Goal: Information Seeking & Learning: Learn about a topic

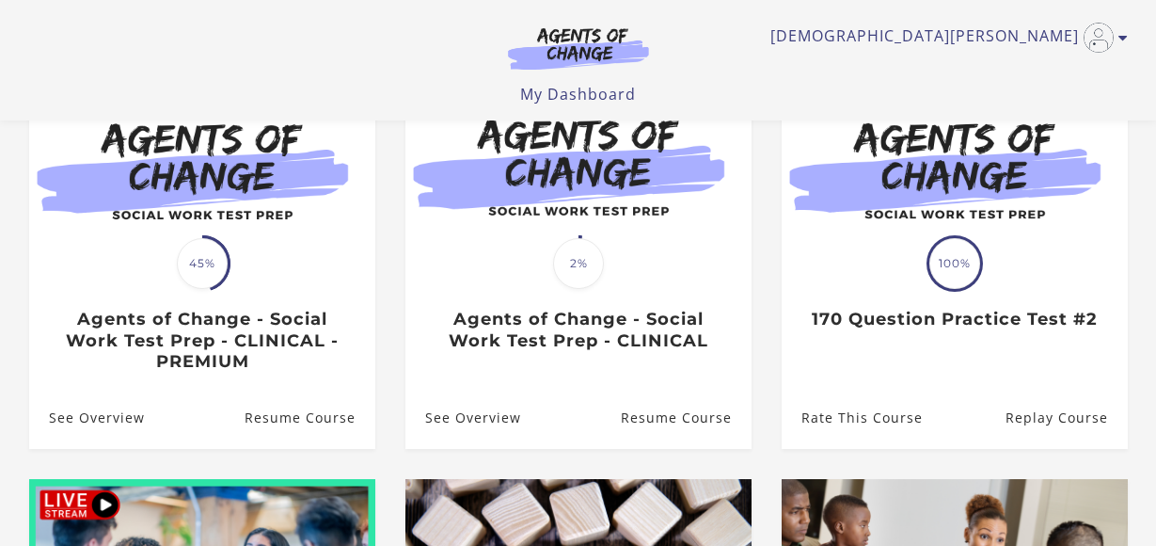
scroll to position [234, 0]
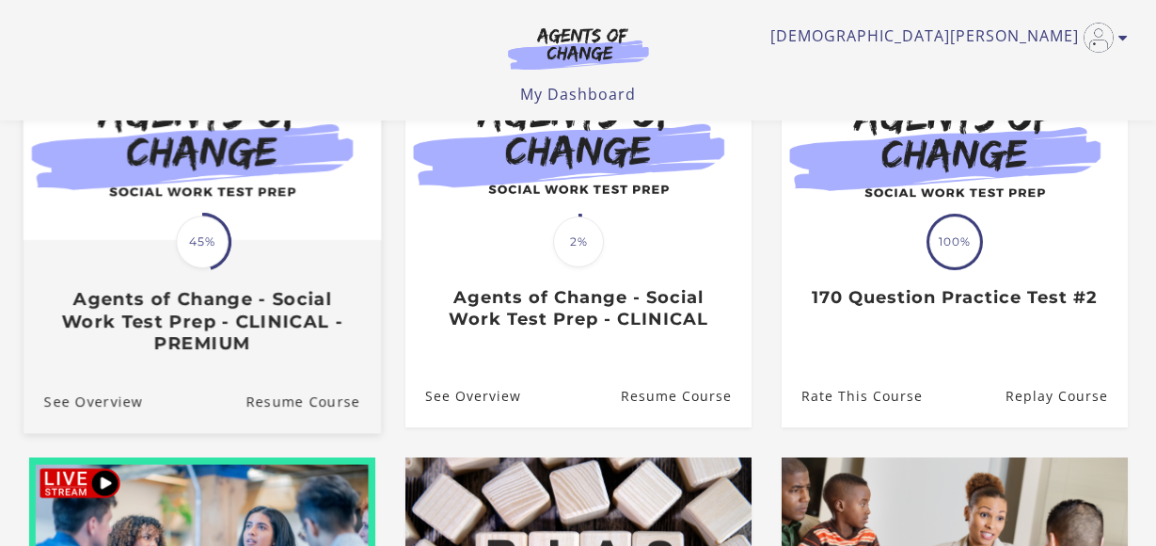
click at [270, 294] on h3 "Agents of Change - Social Work Test Prep - CLINICAL - PREMIUM" at bounding box center [201, 322] width 316 height 66
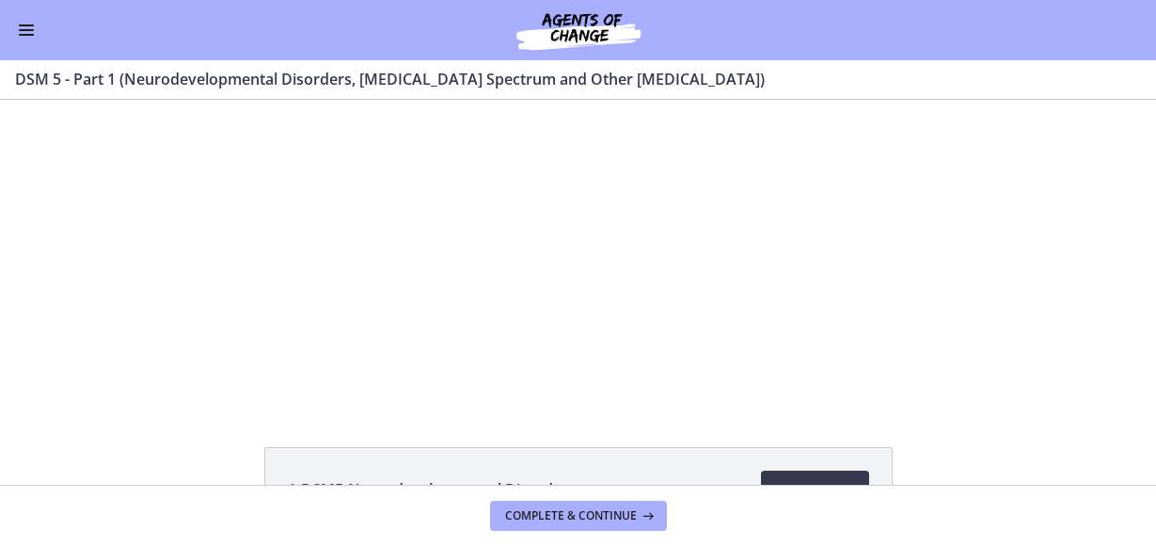
click at [201, 386] on div "Click for sound @keyframes VOLUME_SMALL_WAVE_FLASH { 0% { opacity: 0; } 33% { o…" at bounding box center [578, 252] width 1156 height 304
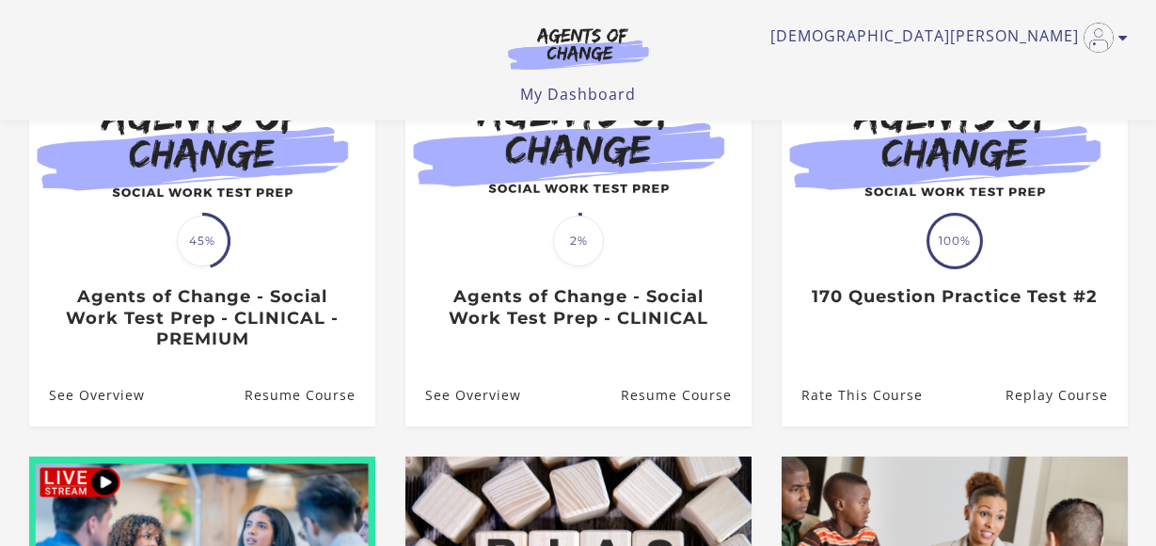
scroll to position [234, 0]
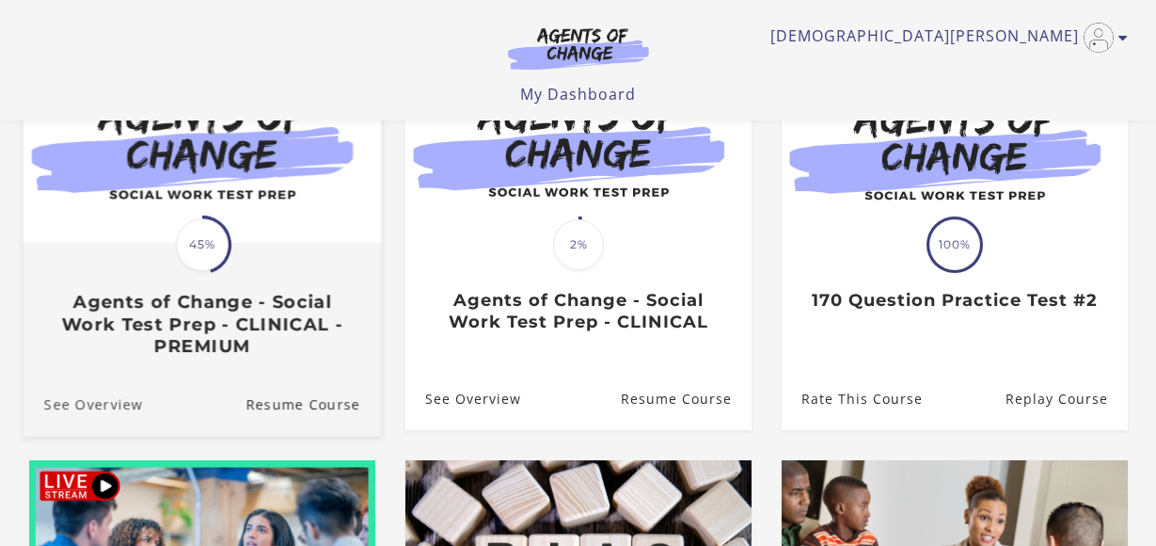
click at [135, 406] on link "See Overview" at bounding box center [82, 404] width 119 height 63
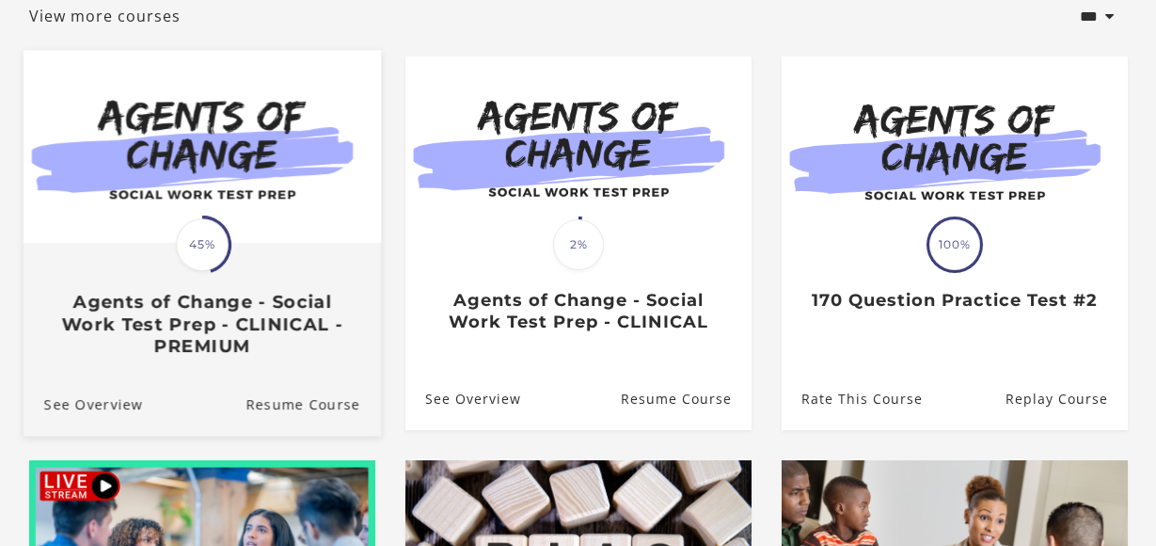
click at [189, 179] on img at bounding box center [202, 147] width 358 height 193
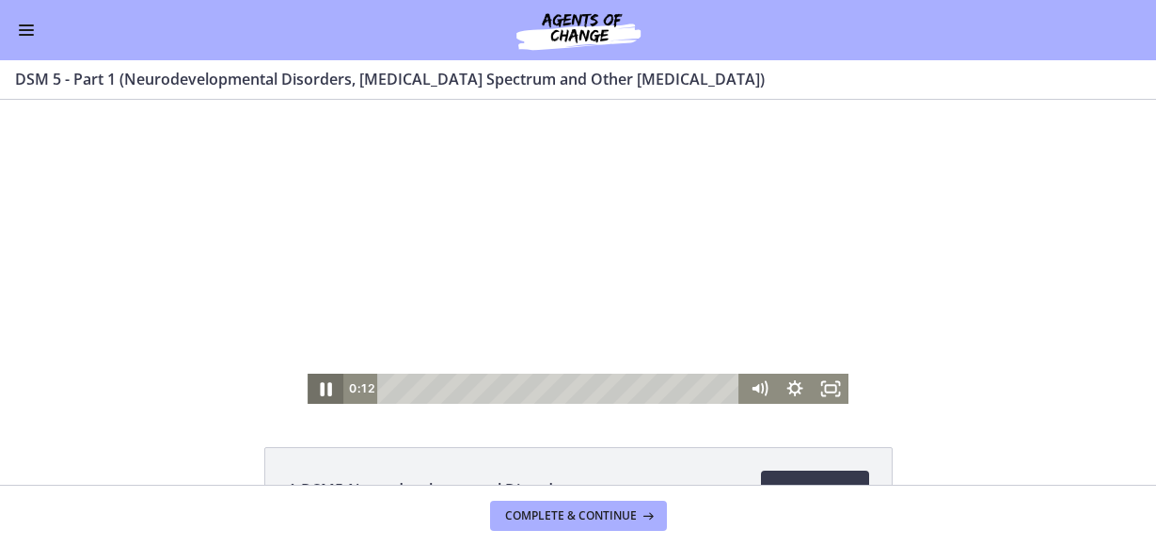
click at [316, 390] on icon "Pause" at bounding box center [326, 389] width 43 height 36
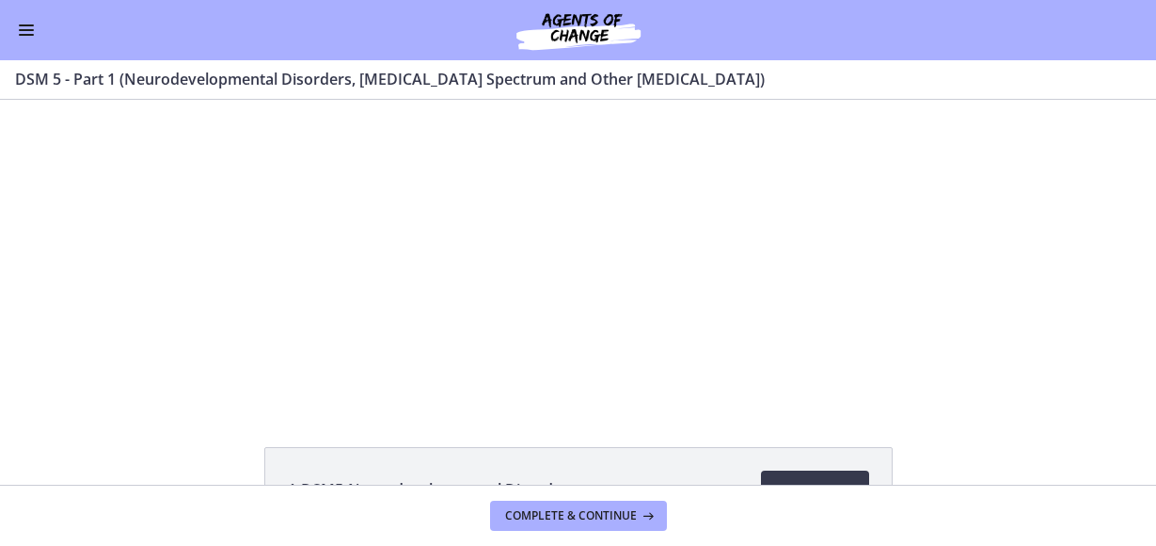
click at [29, 29] on span "Enable menu" at bounding box center [26, 30] width 15 height 2
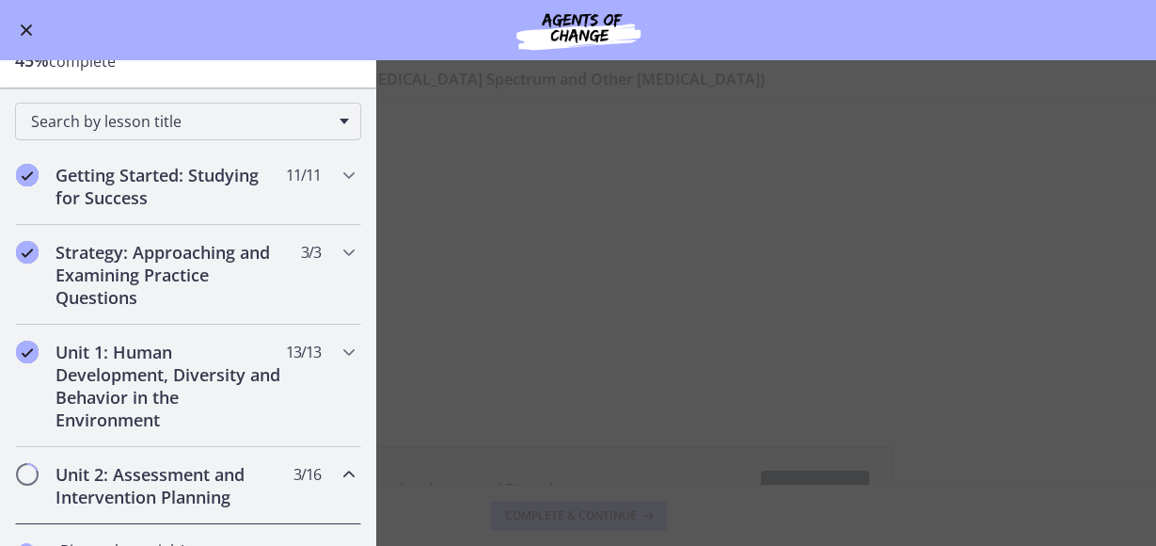
scroll to position [250, 0]
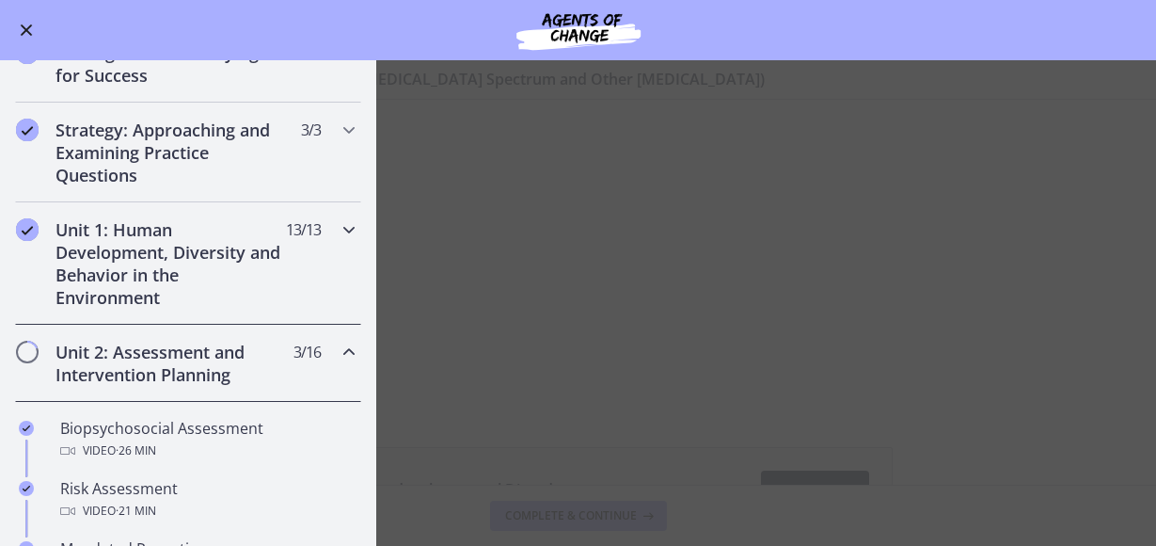
click at [350, 231] on icon "Chapters" at bounding box center [349, 229] width 23 height 23
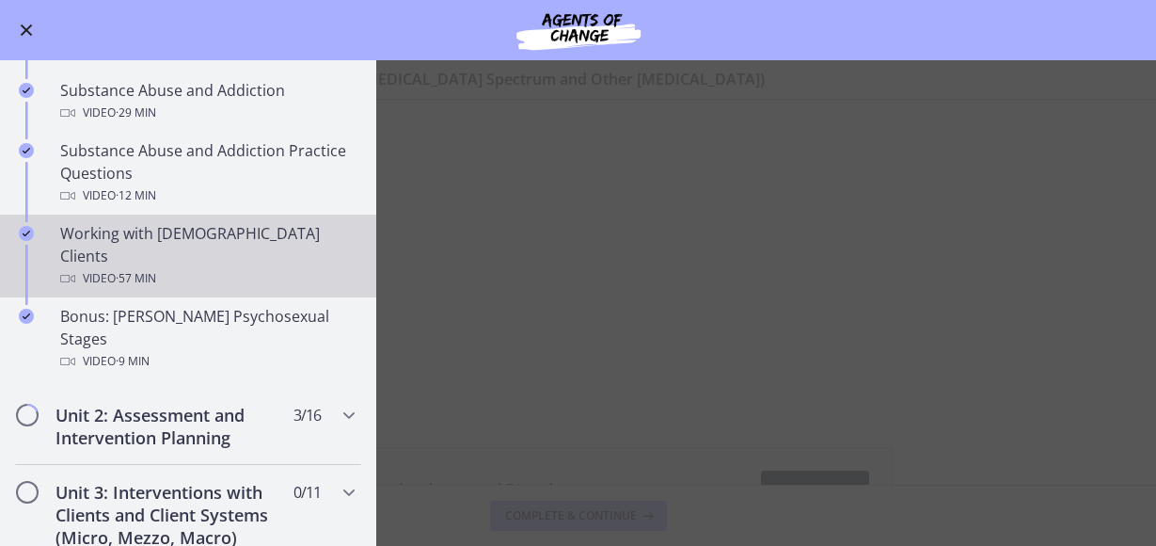
scroll to position [1199, 0]
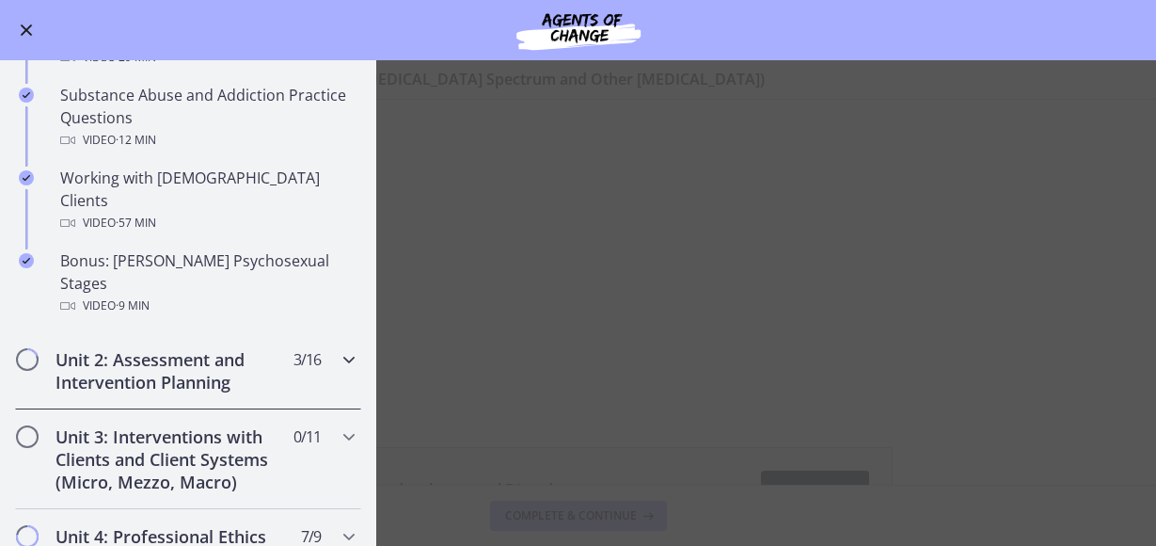
click at [349, 348] on icon "Chapters" at bounding box center [349, 359] width 23 height 23
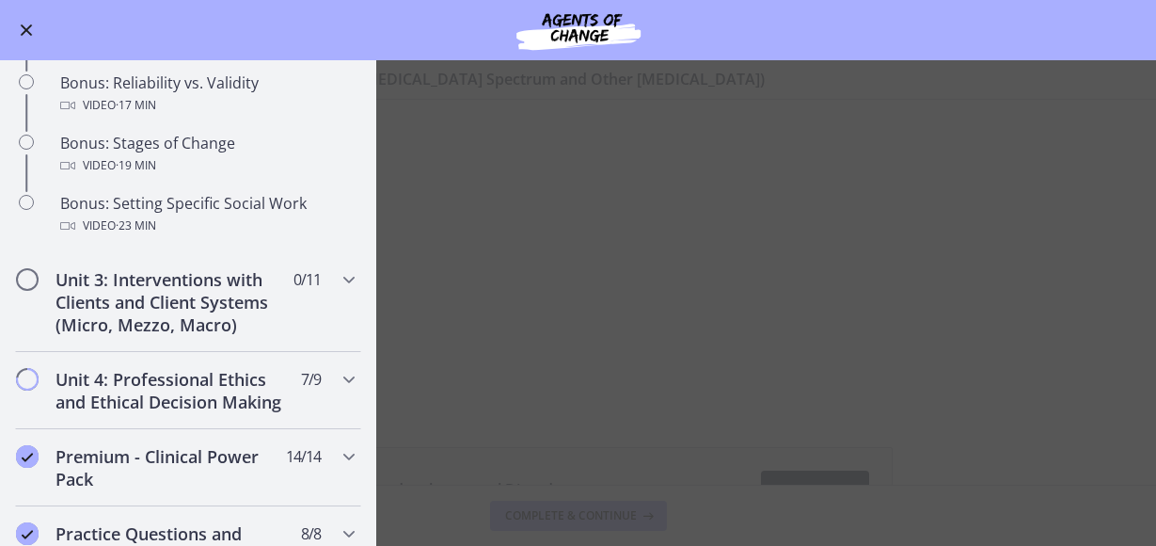
scroll to position [1596, 0]
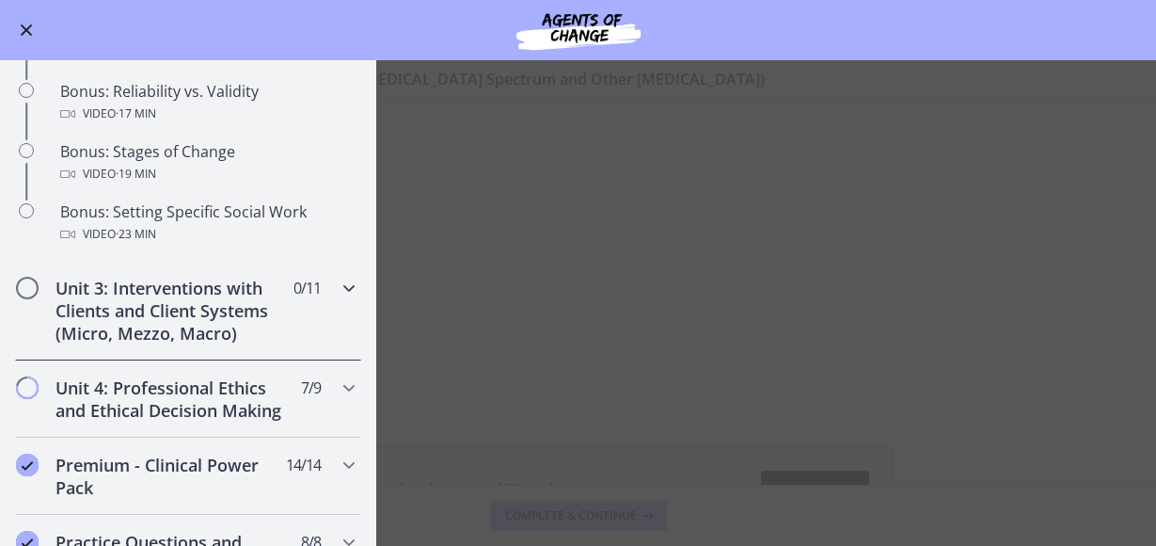
click at [352, 286] on icon "Chapters" at bounding box center [349, 288] width 23 height 23
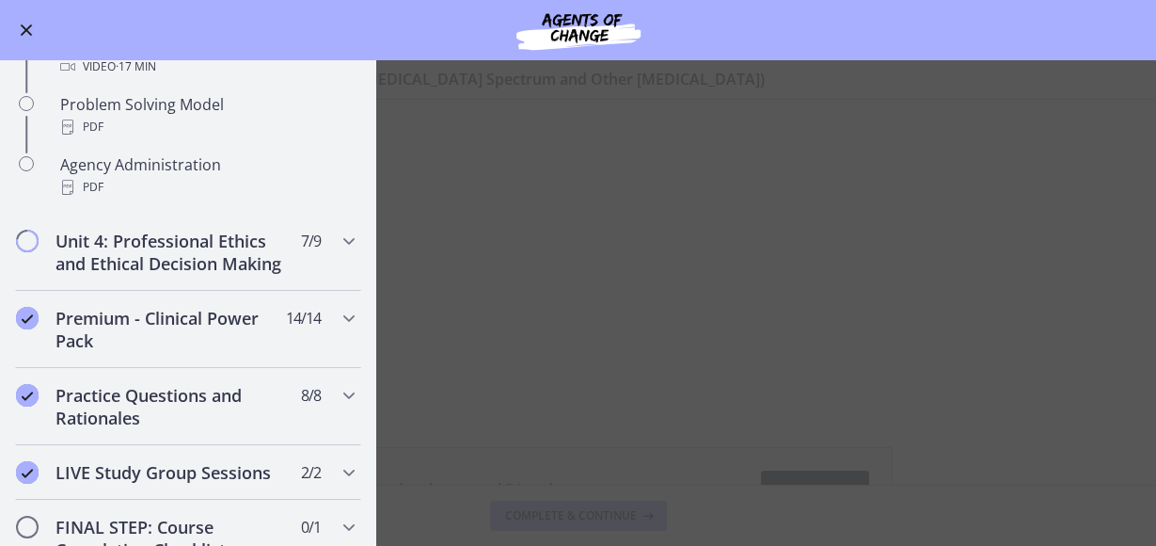
scroll to position [1397, 0]
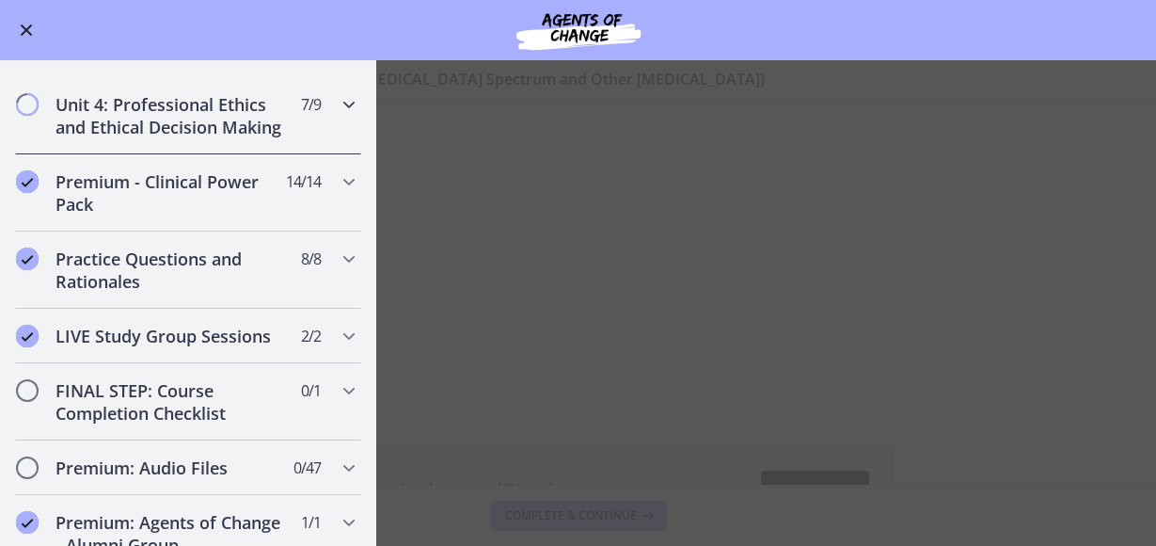
click at [346, 108] on icon "Chapters" at bounding box center [349, 104] width 23 height 23
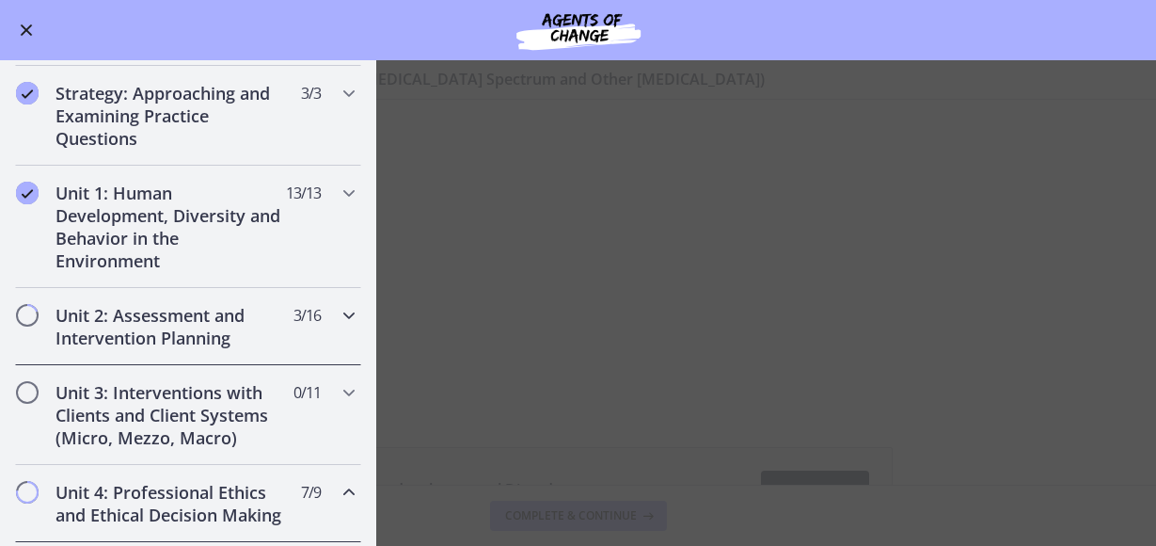
scroll to position [286, 0]
click at [350, 320] on icon "Chapters" at bounding box center [349, 316] width 23 height 23
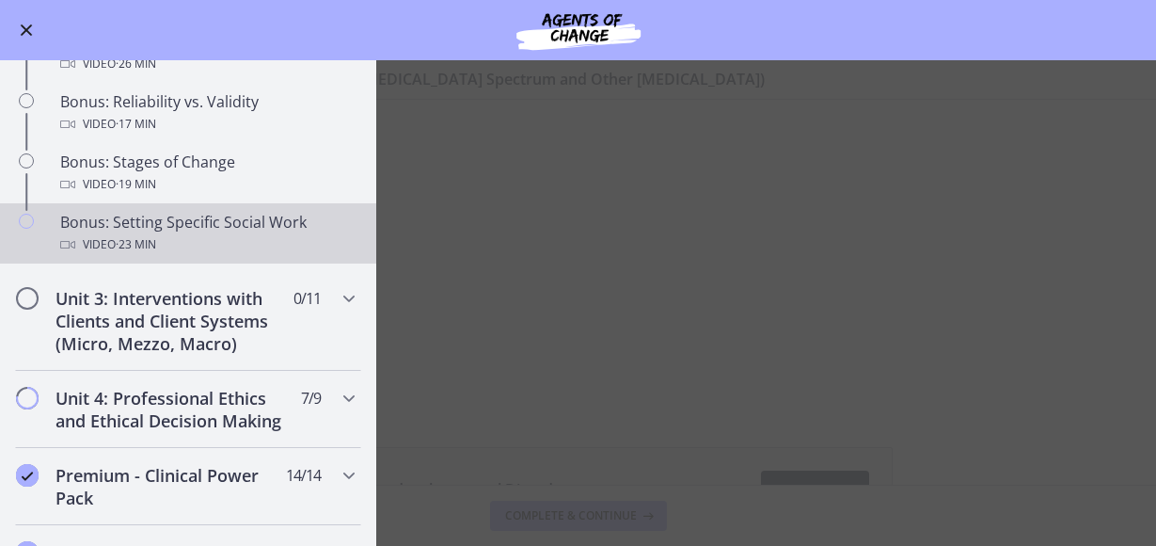
scroll to position [1604, 0]
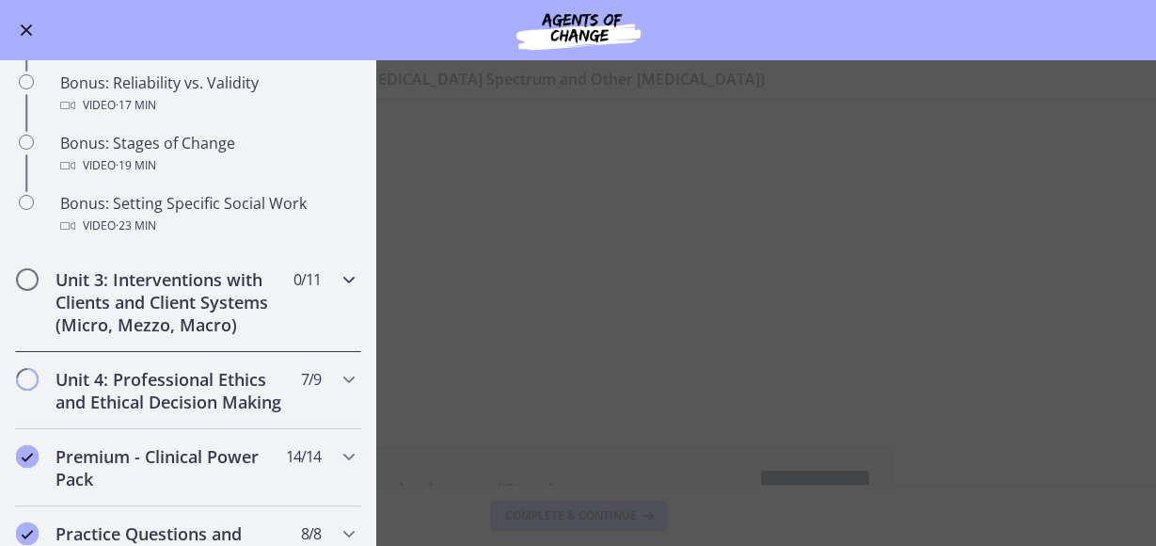
click at [344, 280] on icon "Chapters" at bounding box center [349, 279] width 23 height 23
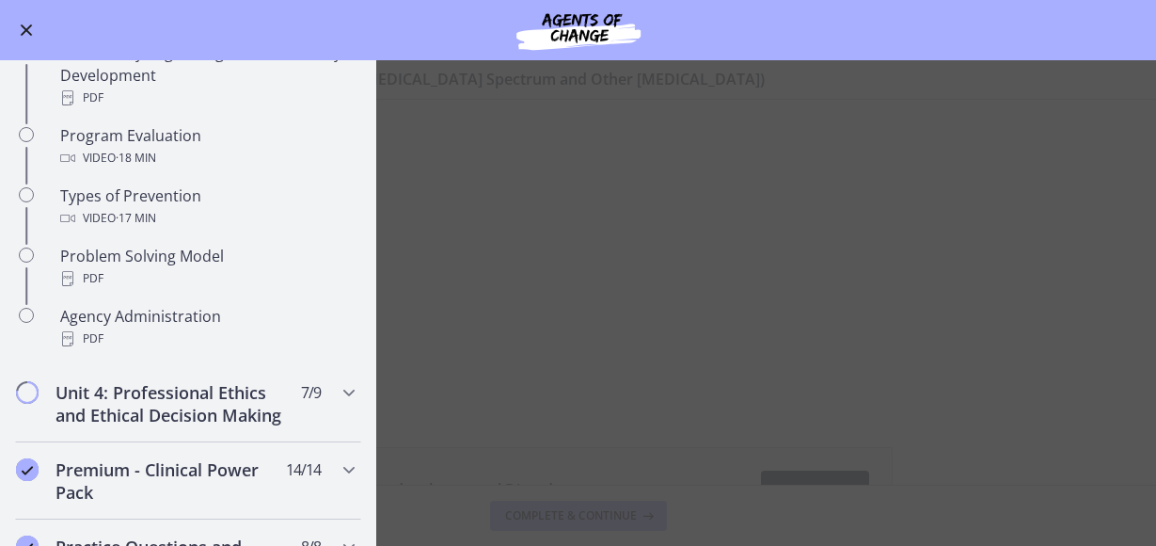
scroll to position [1123, 0]
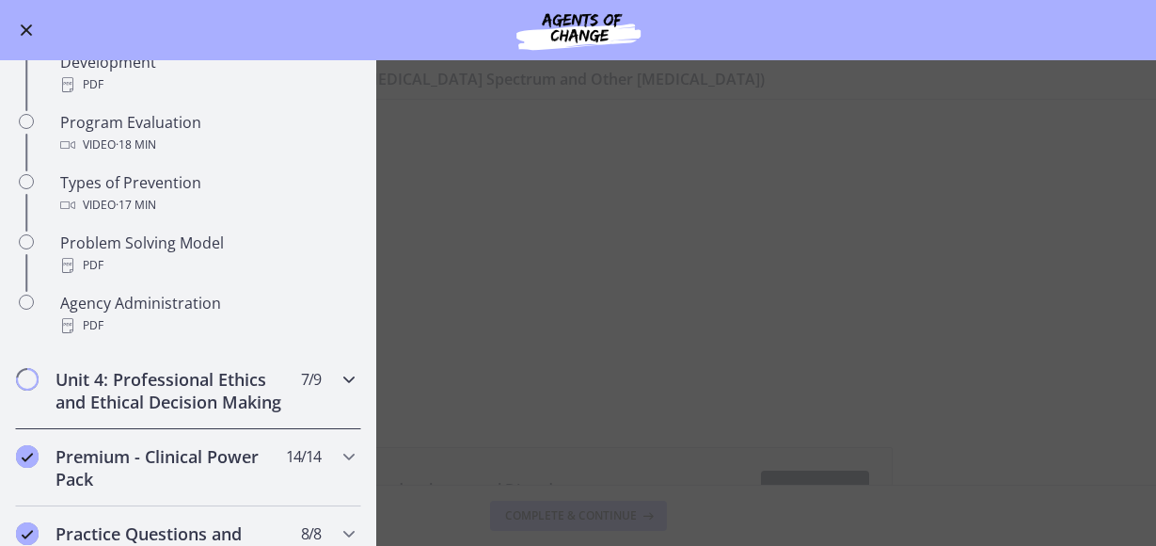
click at [343, 376] on icon "Chapters" at bounding box center [349, 379] width 23 height 23
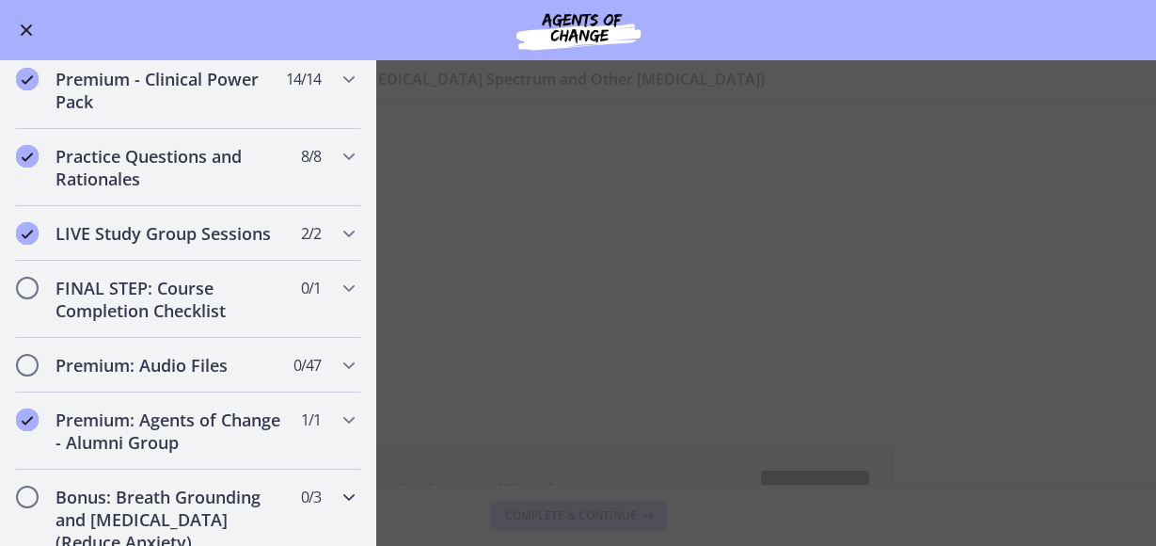
scroll to position [1556, 0]
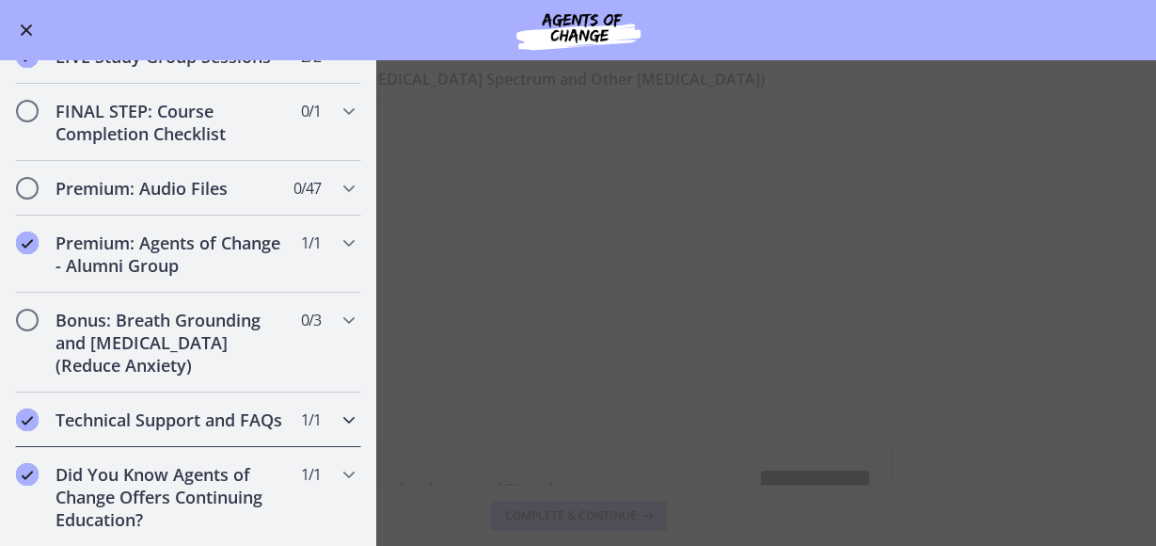
click at [349, 418] on icon "Chapters" at bounding box center [349, 419] width 23 height 23
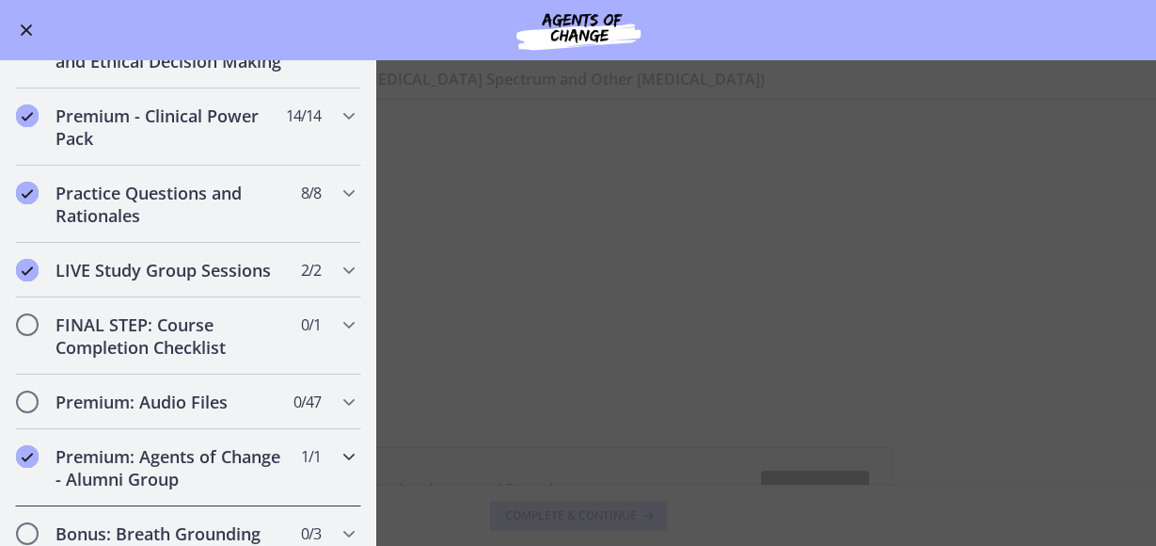
scroll to position [727, 0]
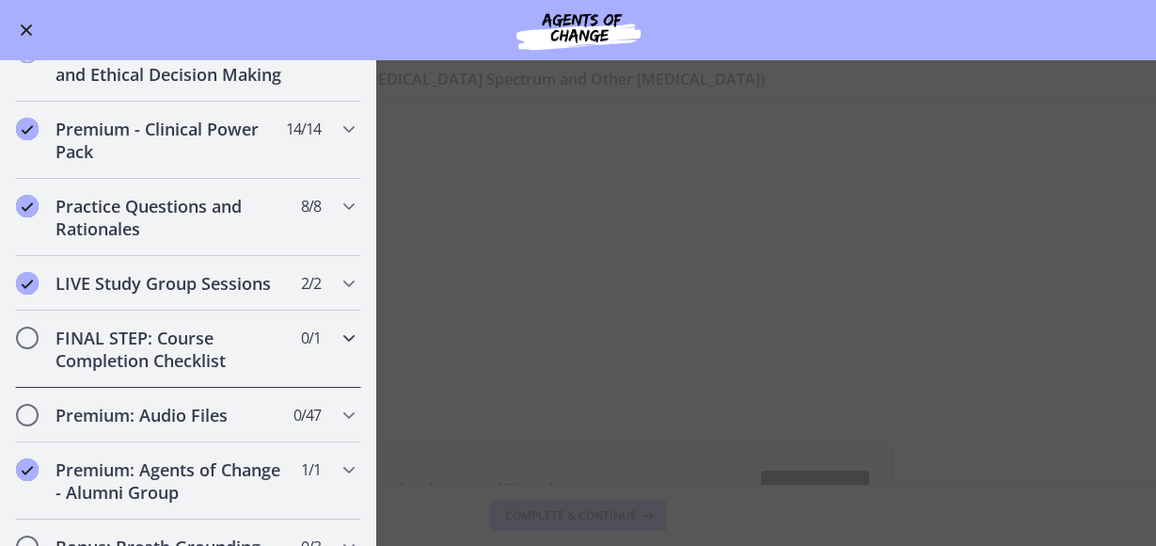
click at [346, 340] on icon "Chapters" at bounding box center [349, 338] width 23 height 23
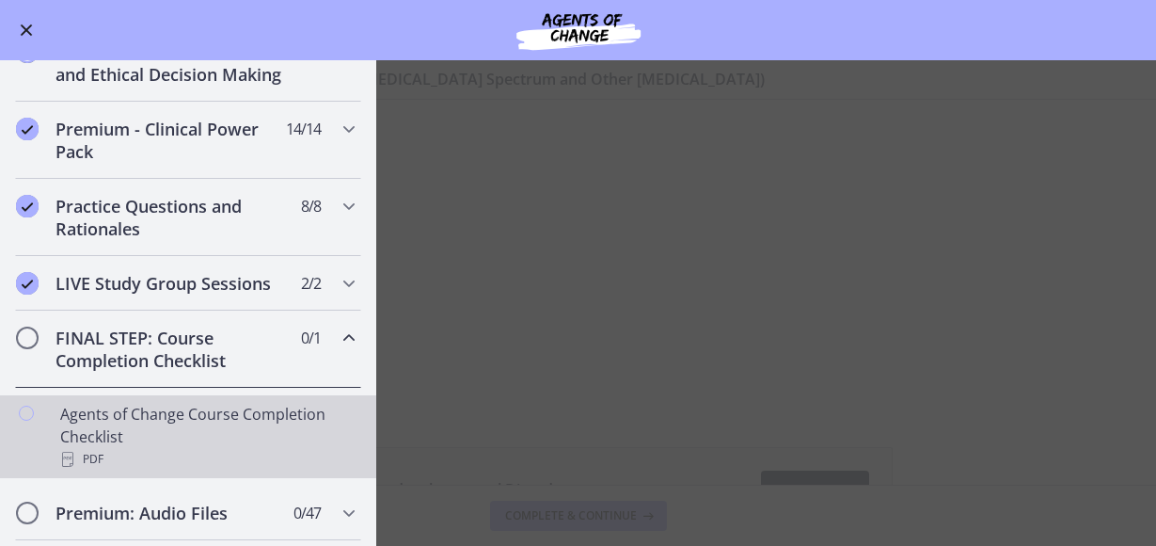
click at [211, 408] on div "Agents of Change Course Completion Checklist PDF" at bounding box center [207, 437] width 294 height 68
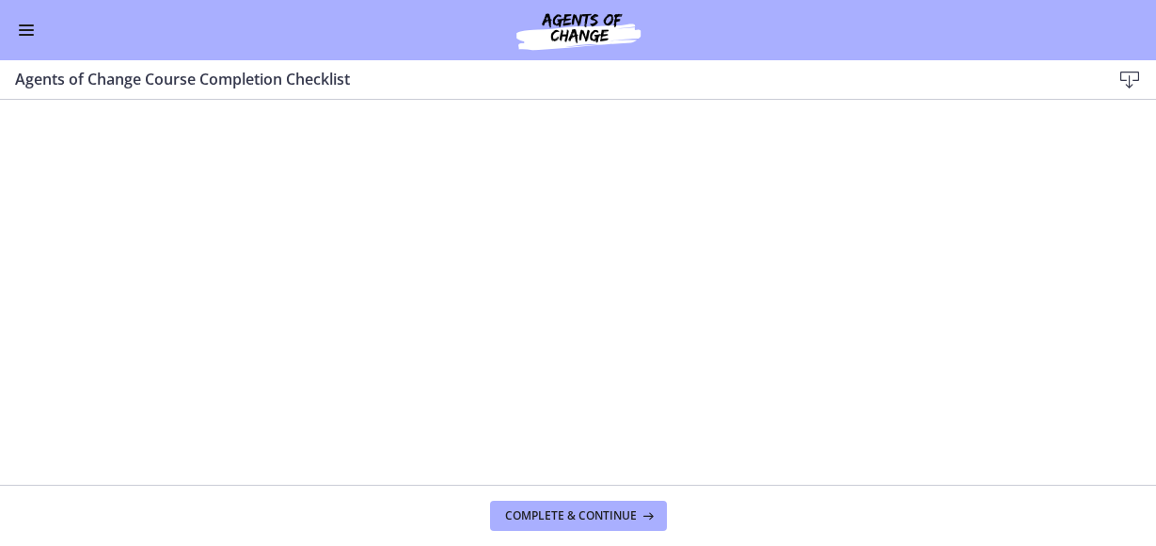
click at [1129, 81] on icon at bounding box center [1130, 80] width 23 height 23
click at [557, 516] on span "Complete & continue" at bounding box center [571, 515] width 132 height 15
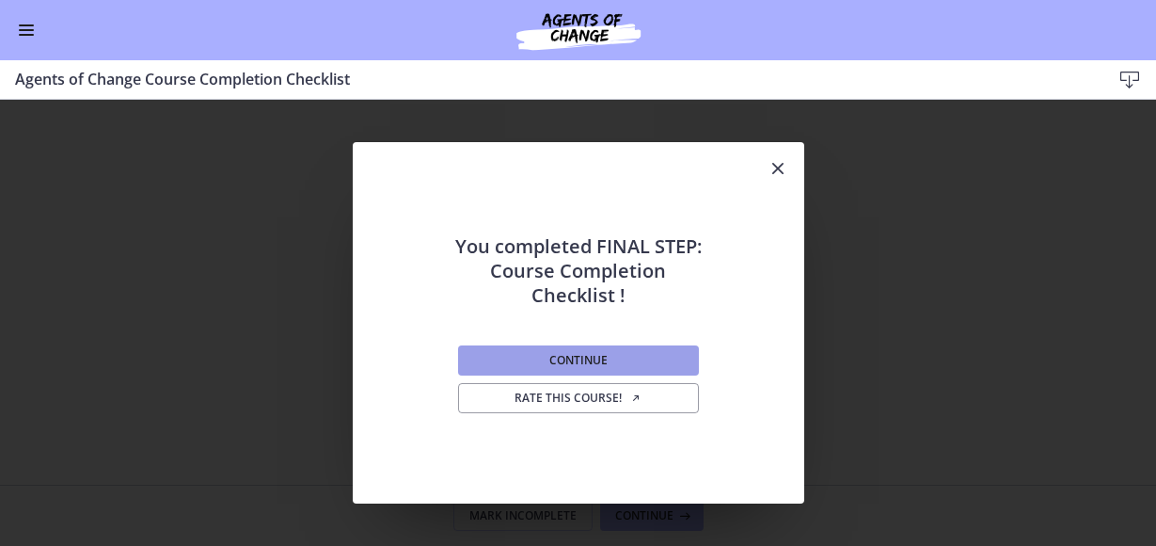
click at [594, 351] on button "Continue" at bounding box center [578, 360] width 241 height 30
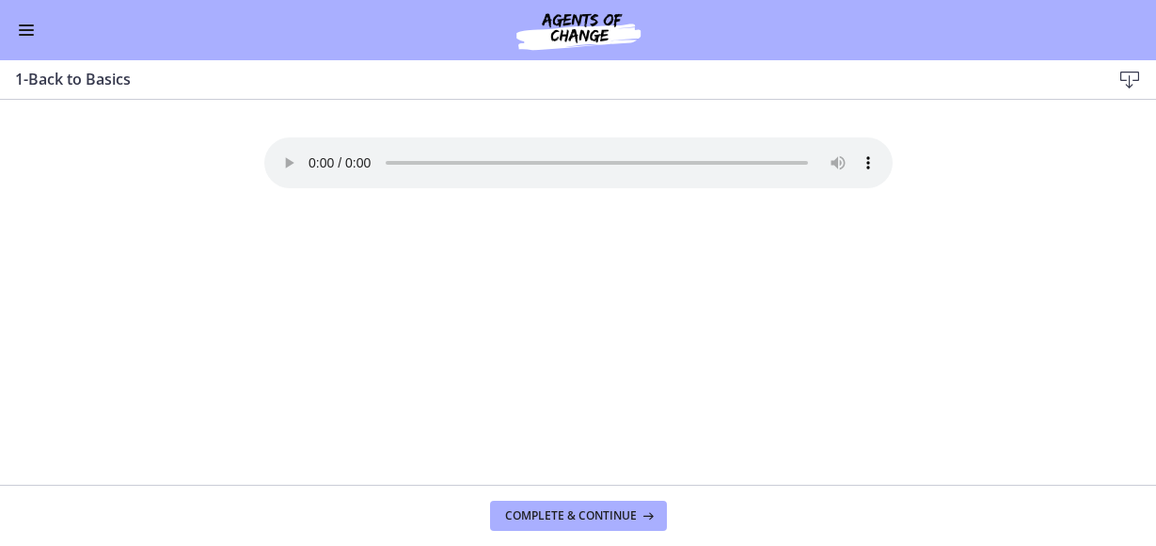
click at [24, 34] on span "Enable menu" at bounding box center [26, 35] width 15 height 2
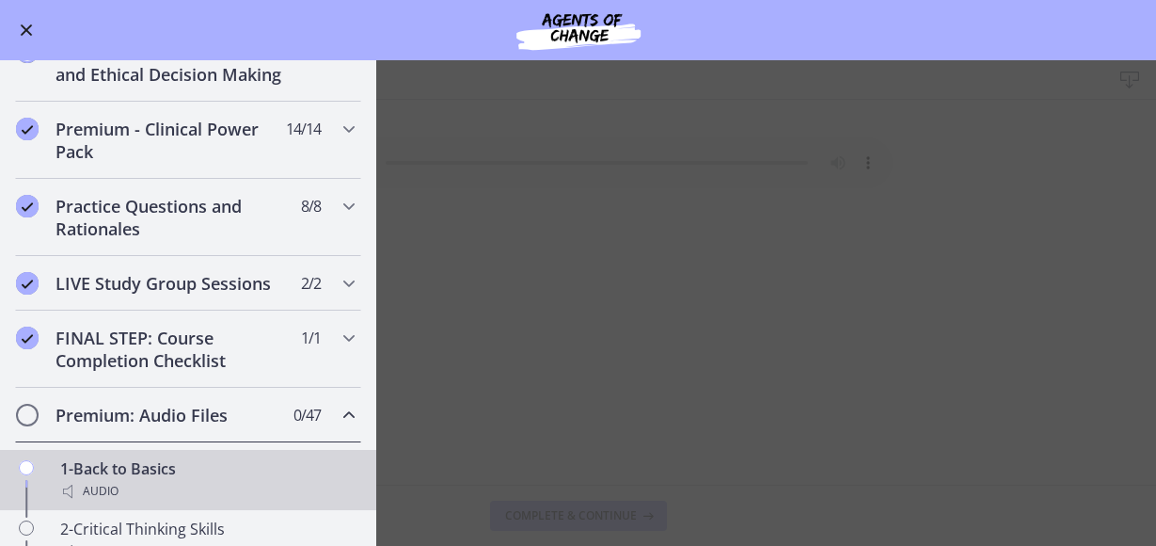
click at [550, 246] on main "1-Back to Basics Download Enable fullscreen Your browser doesn't support the au…" at bounding box center [578, 303] width 1156 height 486
click at [534, 224] on main "1-Back to Basics Download Enable fullscreen Your browser doesn't support the au…" at bounding box center [578, 303] width 1156 height 486
click at [511, 267] on main "1-Back to Basics Download Enable fullscreen Your browser doesn't support the au…" at bounding box center [578, 303] width 1156 height 486
click at [161, 459] on div "1-Back to Basics Audio" at bounding box center [207, 479] width 294 height 45
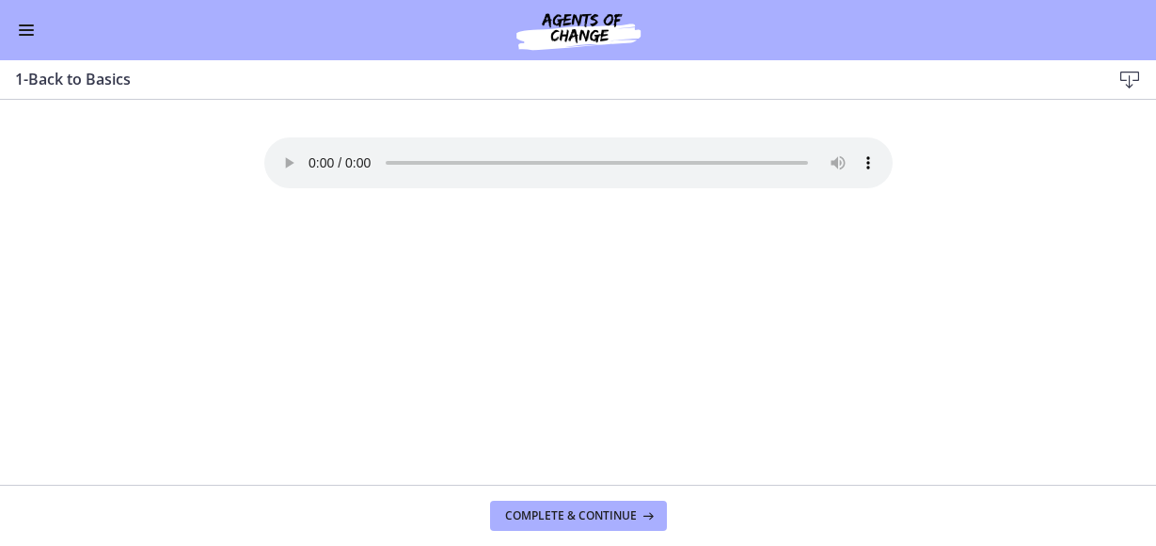
click at [28, 36] on button "Enable menu" at bounding box center [26, 30] width 23 height 23
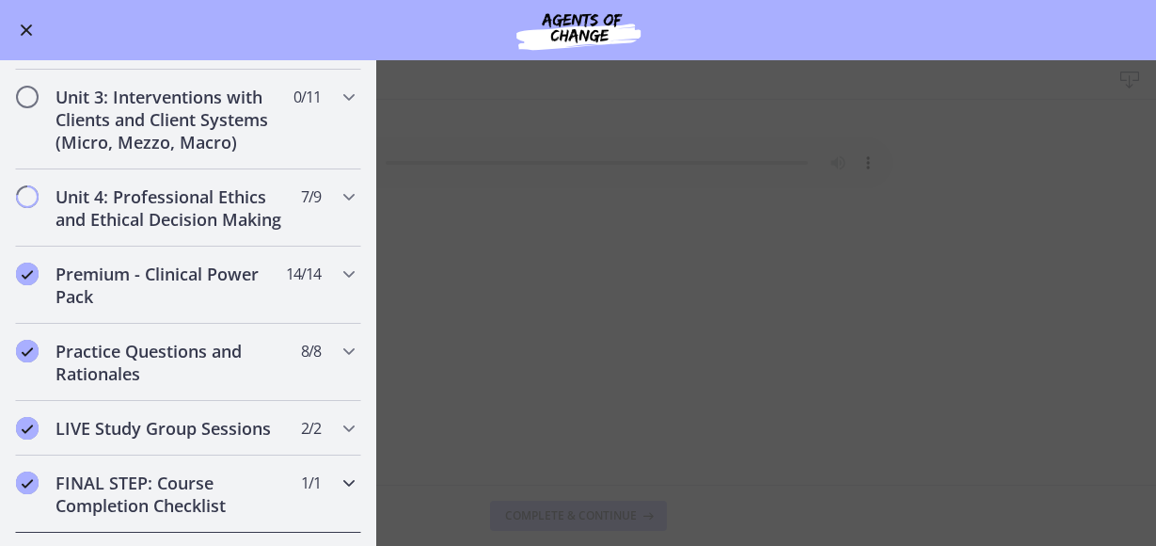
scroll to position [582, 0]
click at [347, 427] on icon "Chapters" at bounding box center [349, 429] width 23 height 23
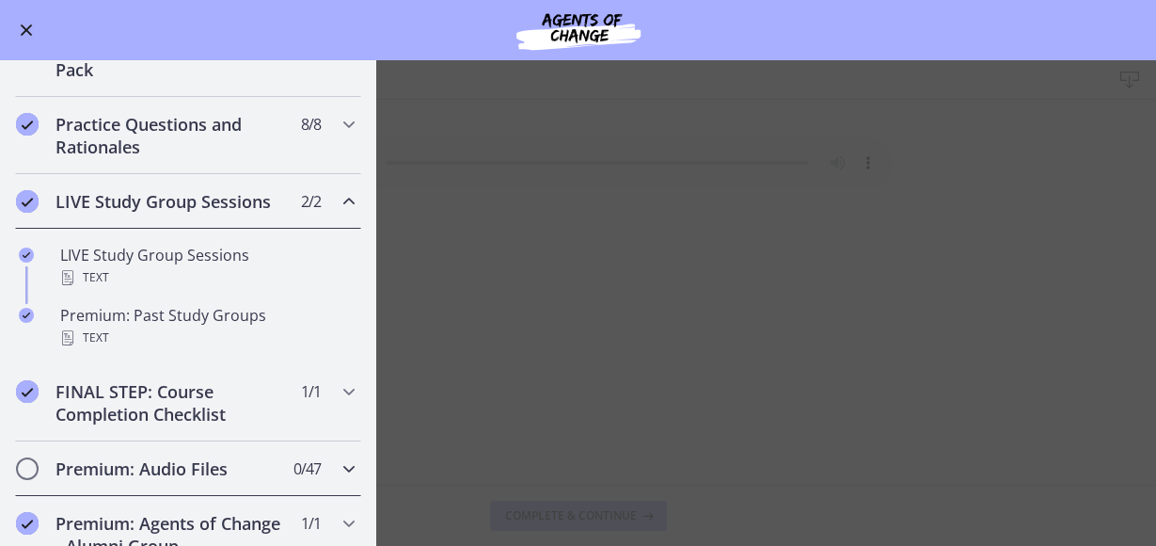
scroll to position [816, 0]
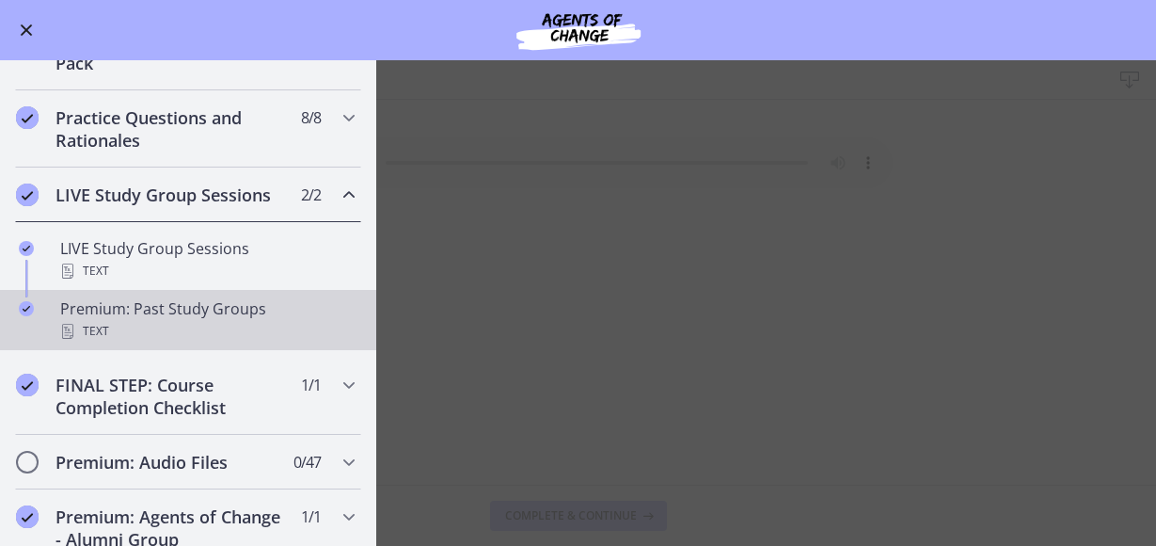
click at [163, 310] on div "Premium: Past Study Groups Text" at bounding box center [207, 319] width 294 height 45
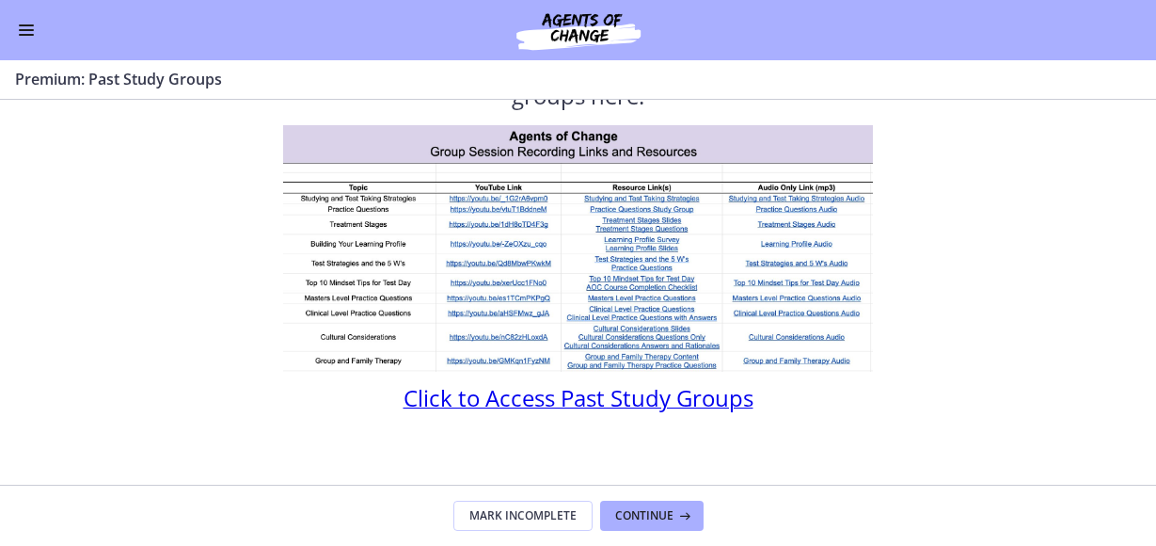
scroll to position [87, 0]
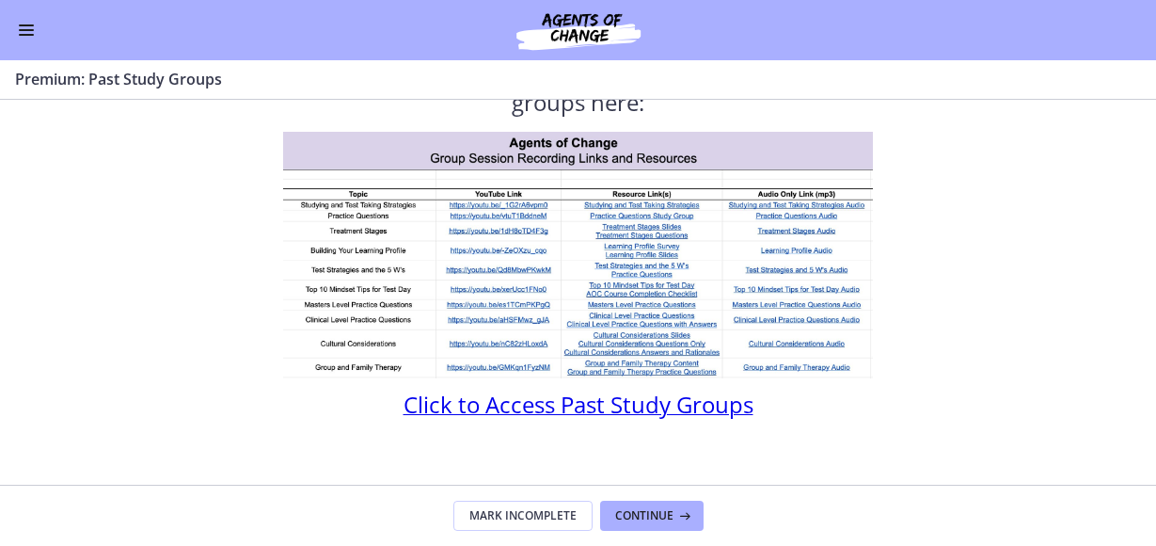
click at [534, 409] on span "Click to Access Past Study Groups" at bounding box center [579, 404] width 350 height 31
click at [634, 508] on span "Continue" at bounding box center [644, 515] width 58 height 15
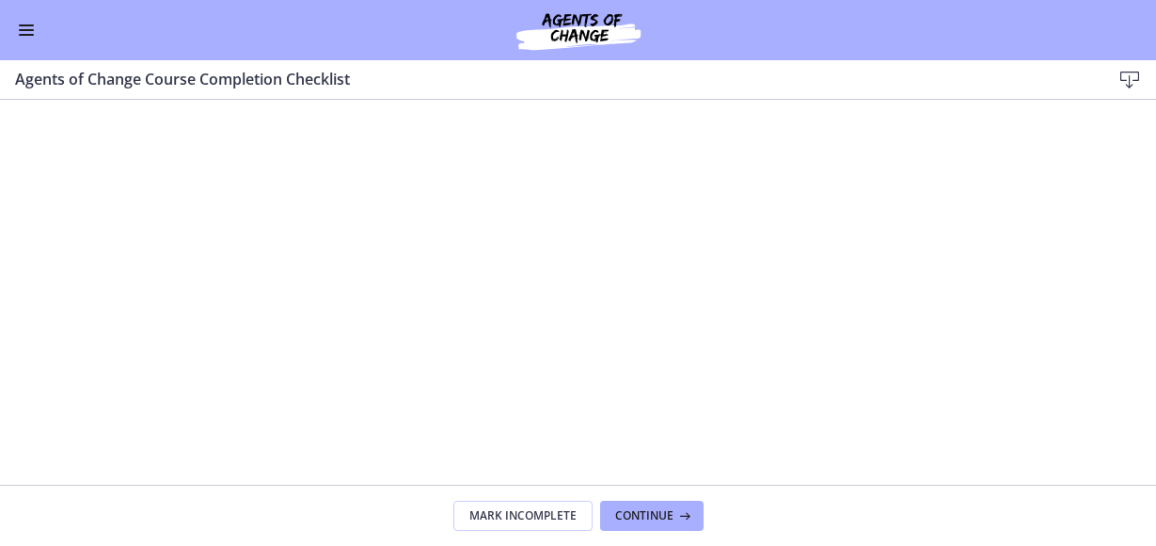
click at [15, 33] on button "Enable menu" at bounding box center [26, 30] width 23 height 23
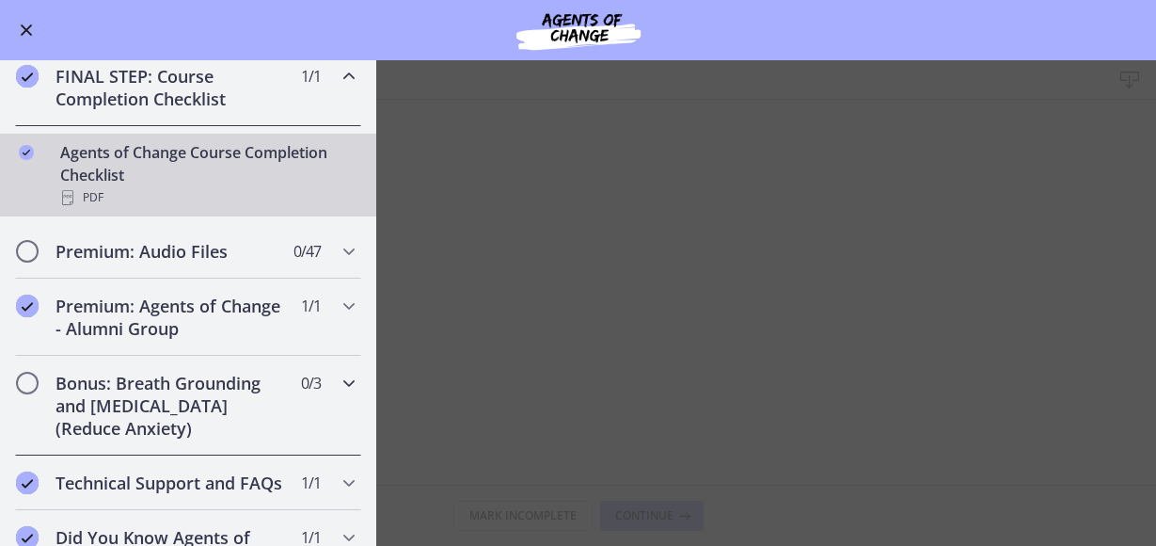
scroll to position [1008, 0]
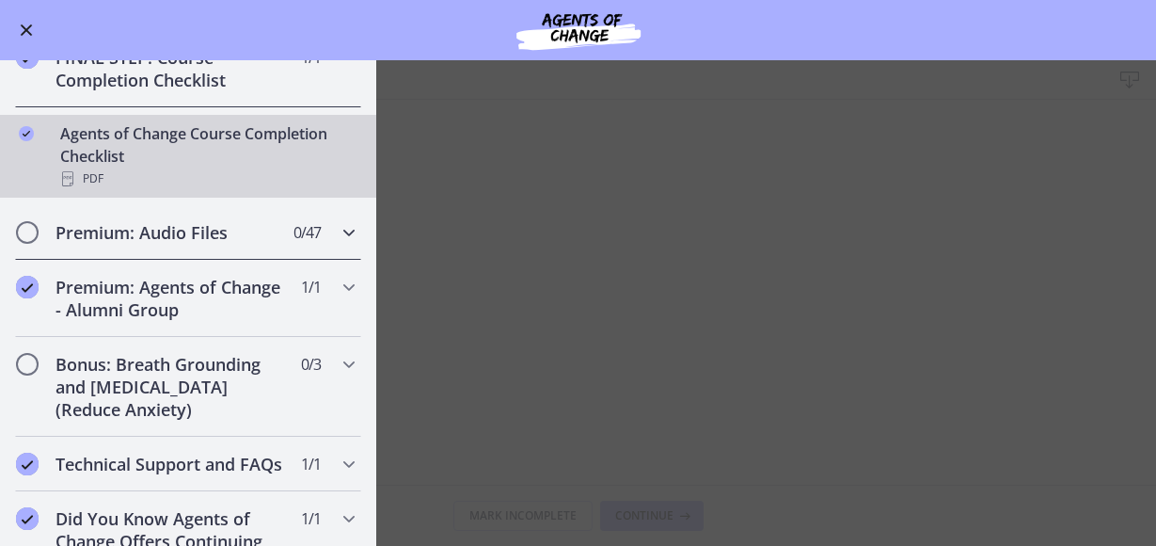
click at [344, 235] on icon "Chapters" at bounding box center [349, 232] width 23 height 23
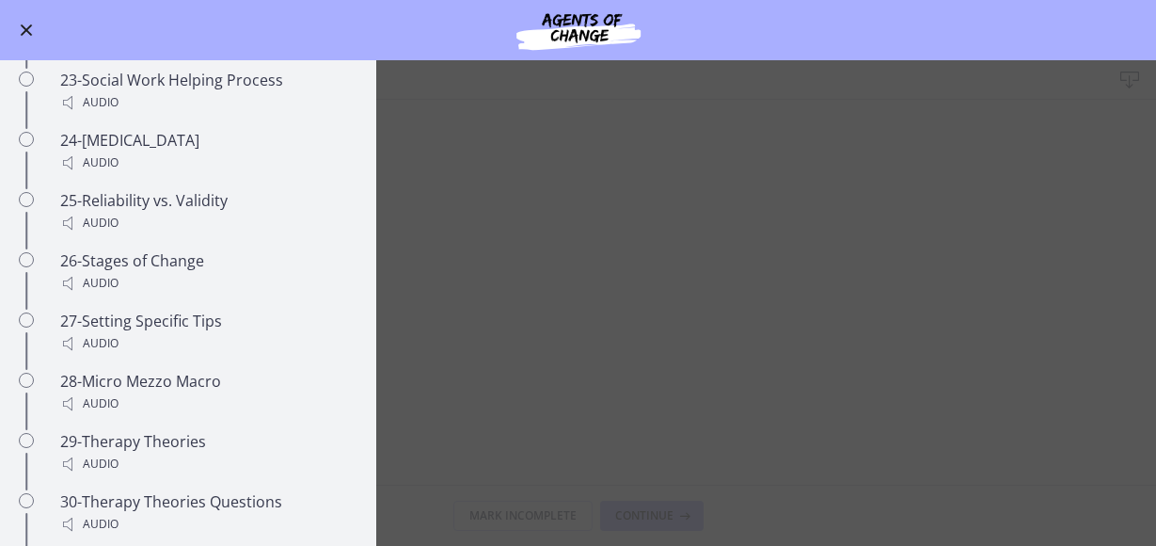
scroll to position [2538, 0]
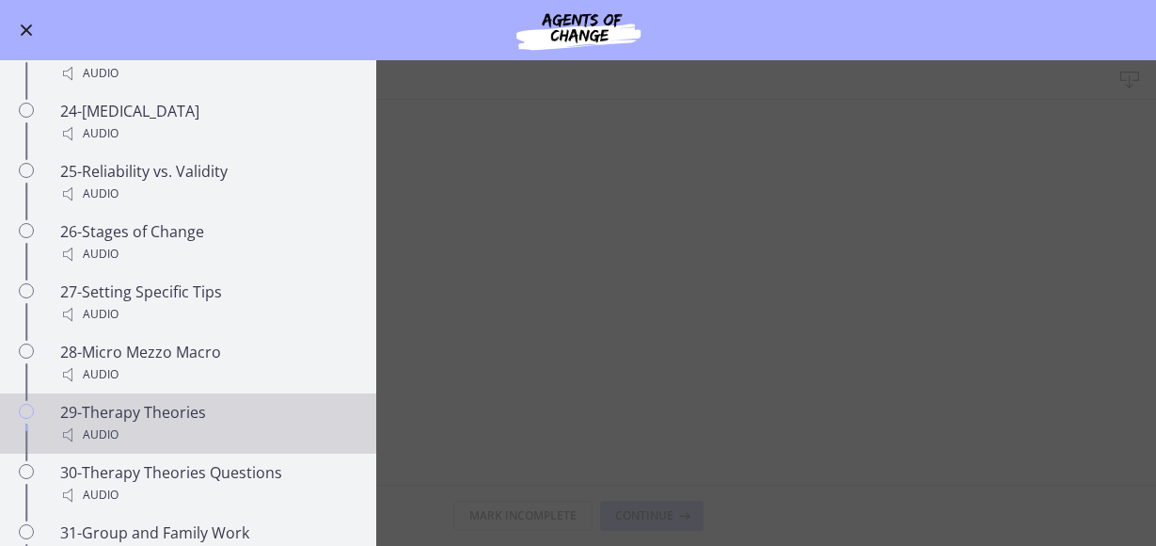
click at [207, 401] on div "29-Therapy Theories Audio" at bounding box center [207, 423] width 294 height 45
